Goal: Information Seeking & Learning: Learn about a topic

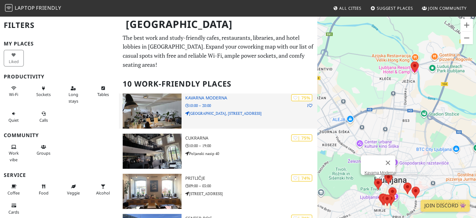
click at [167, 117] on img at bounding box center [152, 110] width 59 height 35
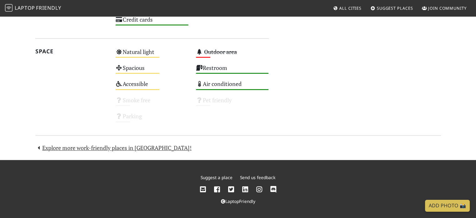
scroll to position [378, 0]
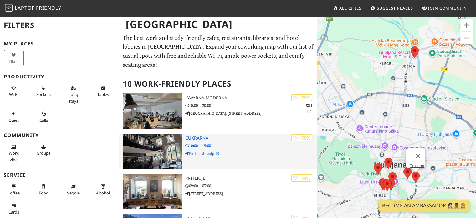
click at [156, 149] on img at bounding box center [152, 150] width 59 height 35
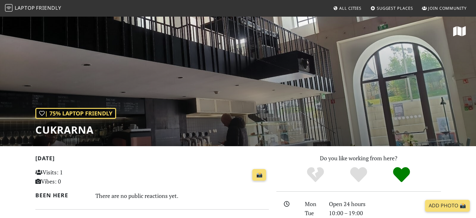
click at [170, 116] on div "| 75% Laptop Friendly Cukrarna" at bounding box center [238, 81] width 476 height 130
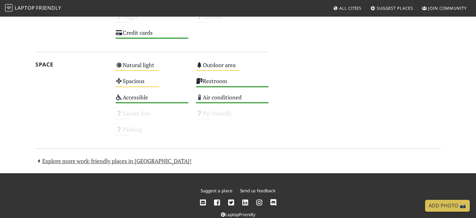
scroll to position [373, 0]
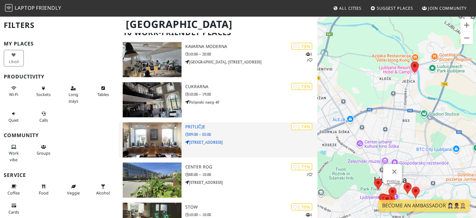
scroll to position [63, 0]
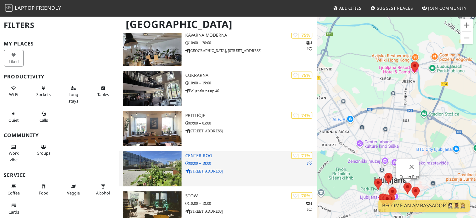
click at [191, 155] on h3 "Center Rog" at bounding box center [251, 155] width 132 height 5
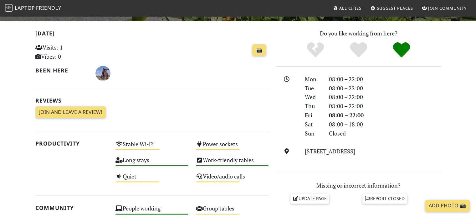
scroll to position [188, 0]
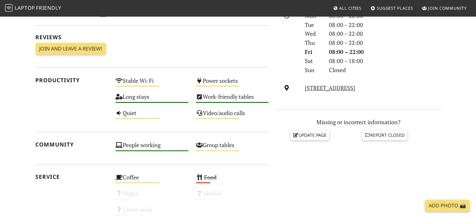
drag, startPoint x: 284, startPoint y: 108, endPoint x: 284, endPoint y: 92, distance: 16.0
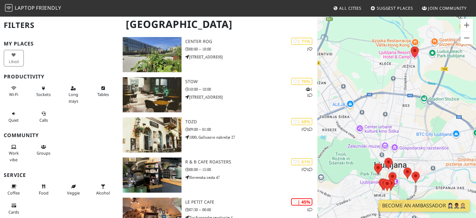
scroll to position [188, 0]
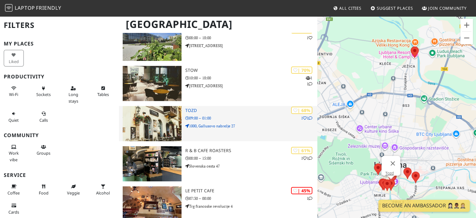
drag, startPoint x: 246, startPoint y: 134, endPoint x: 246, endPoint y: 130, distance: 3.4
